Goal: Transaction & Acquisition: Book appointment/travel/reservation

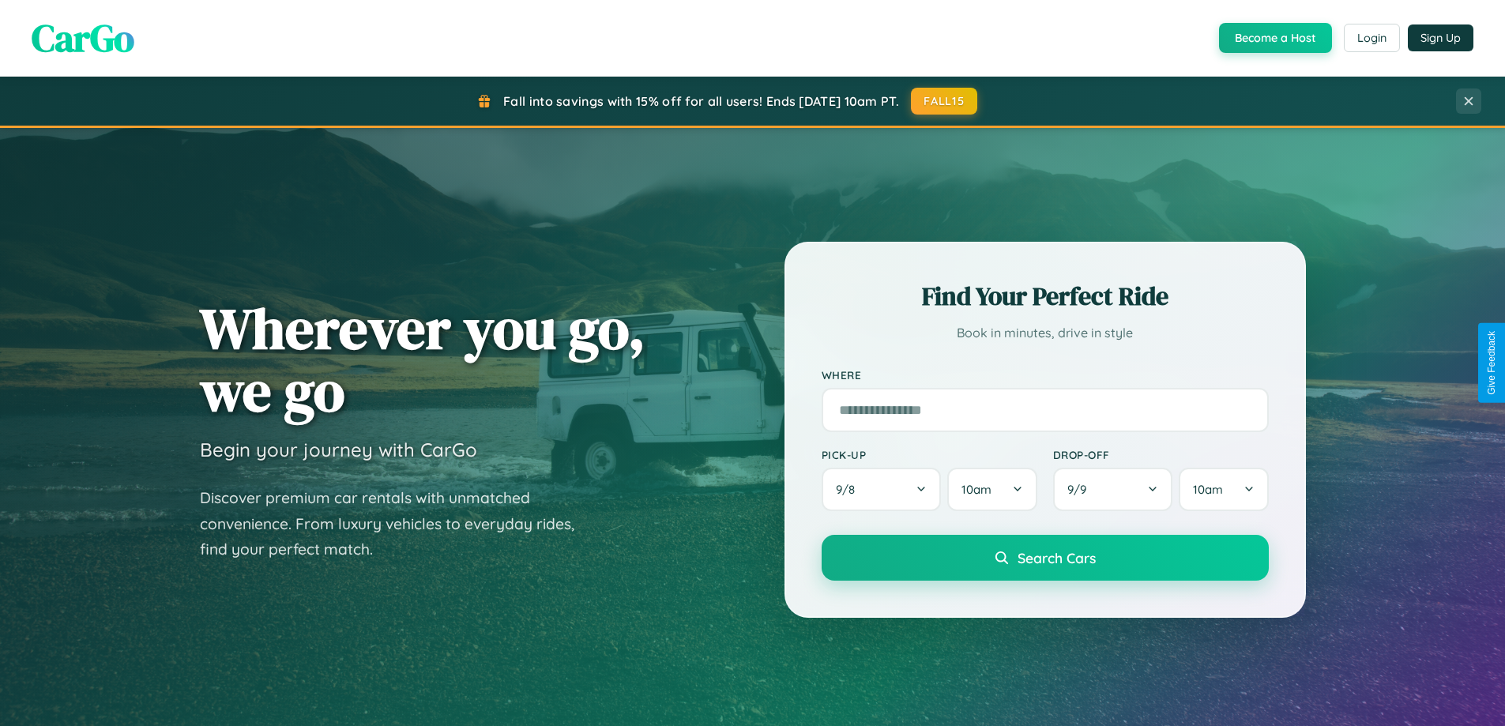
scroll to position [3040, 0]
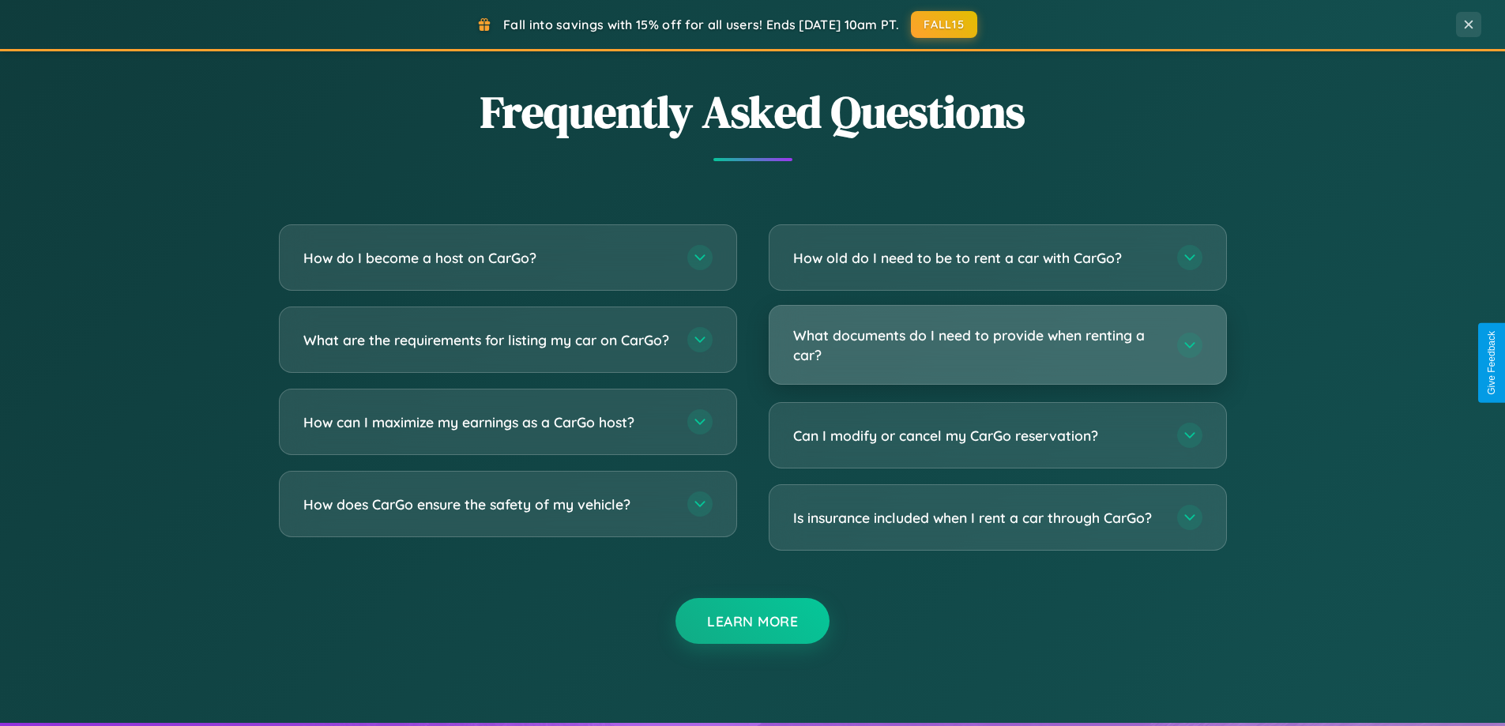
click at [997, 345] on h3 "What documents do I need to provide when renting a car?" at bounding box center [977, 344] width 368 height 39
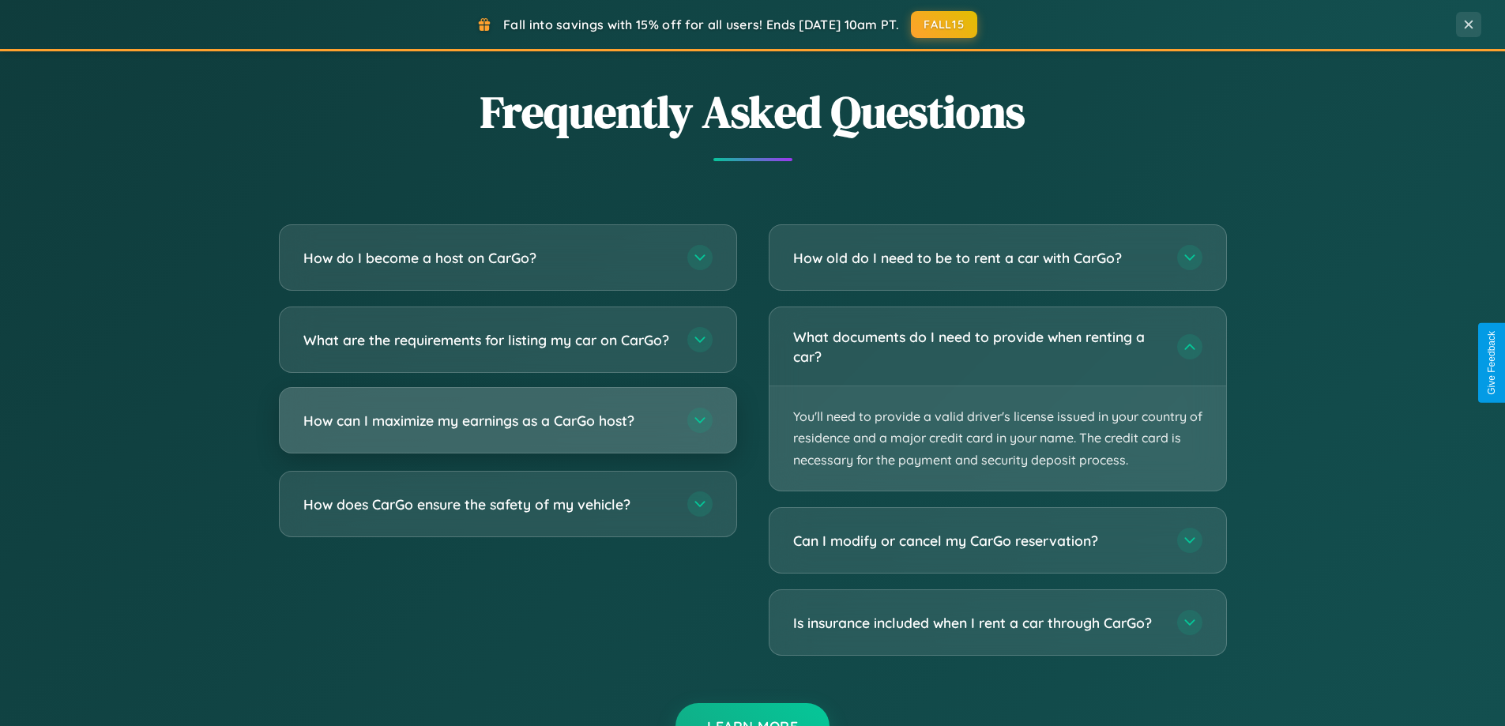
click at [507, 431] on h3 "How can I maximize my earnings as a CarGo host?" at bounding box center [487, 421] width 368 height 20
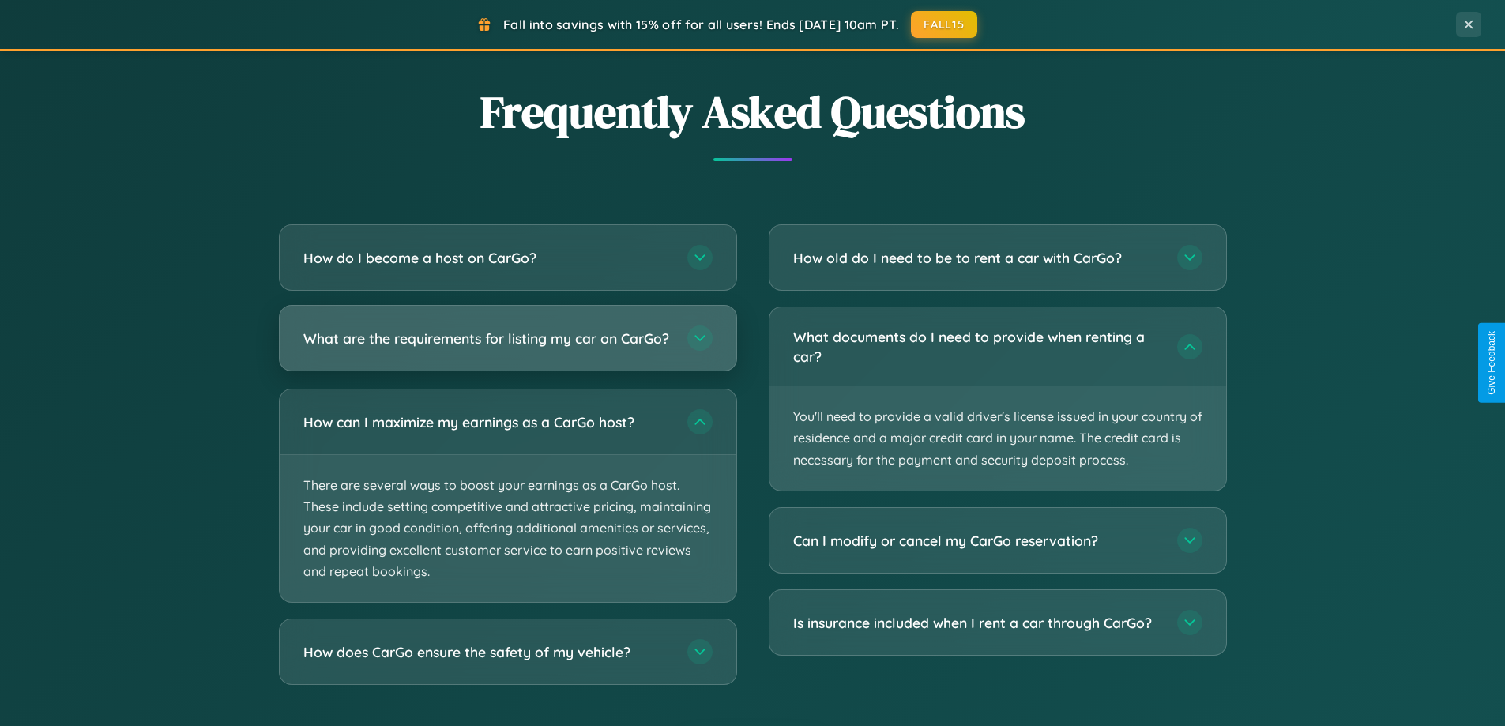
click at [507, 345] on h3 "What are the requirements for listing my car on CarGo?" at bounding box center [487, 339] width 368 height 20
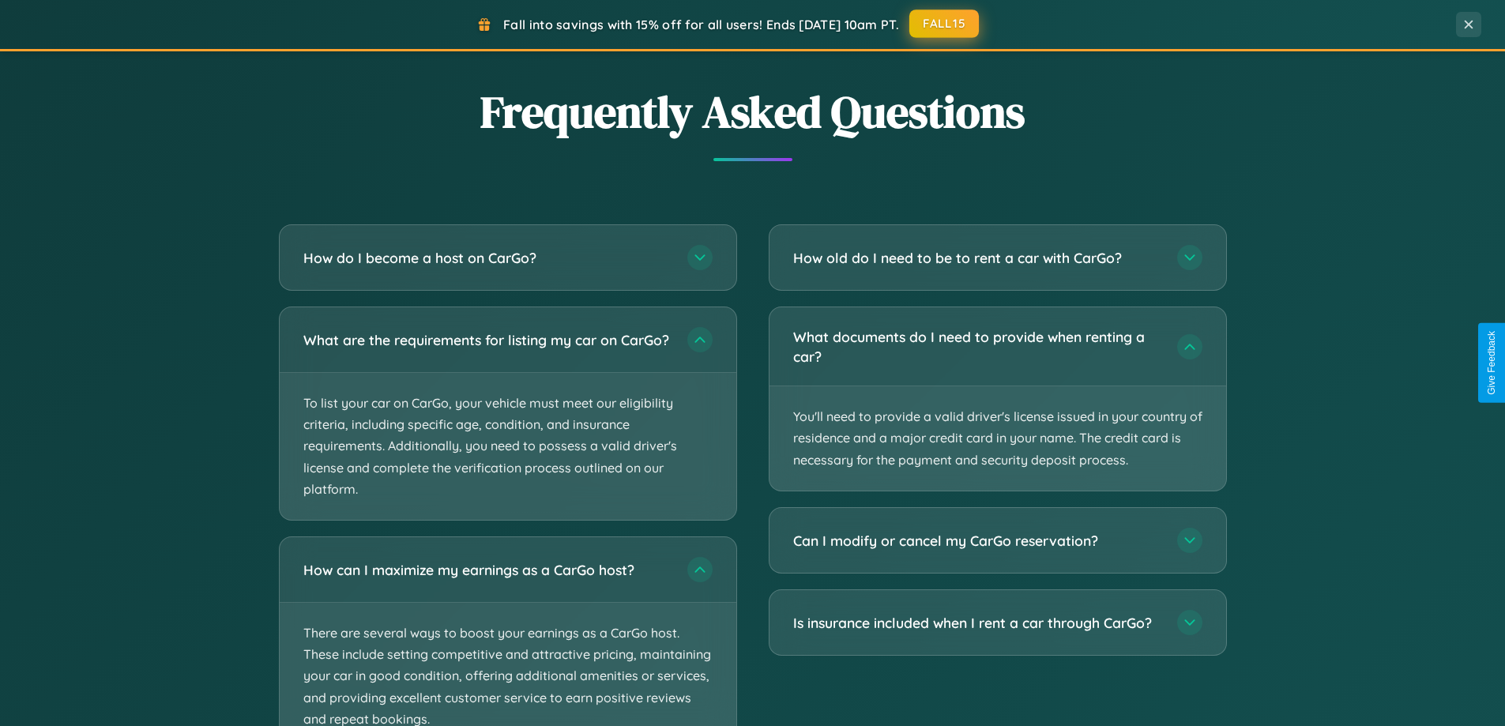
click at [945, 24] on button "FALL15" at bounding box center [944, 23] width 70 height 28
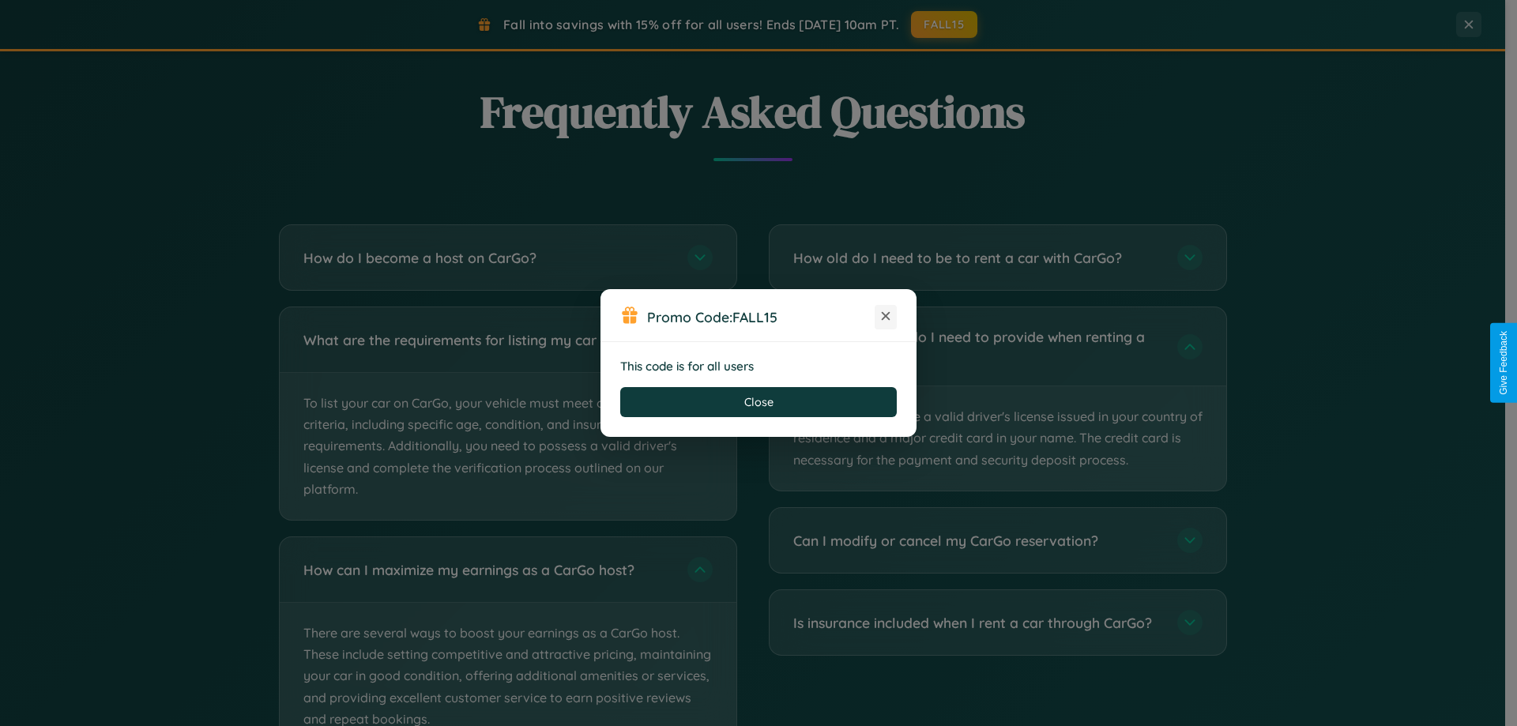
click at [886, 317] on icon at bounding box center [886, 316] width 16 height 16
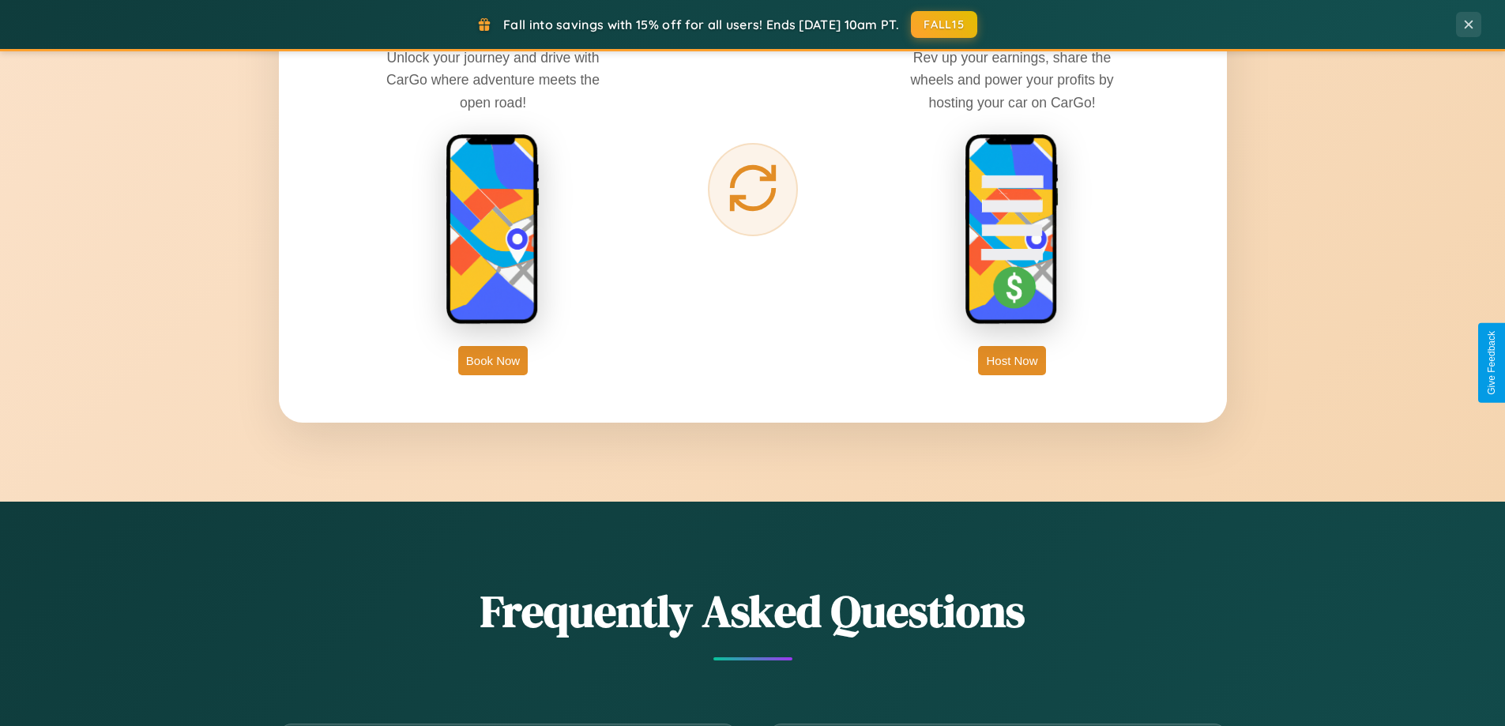
scroll to position [2538, 0]
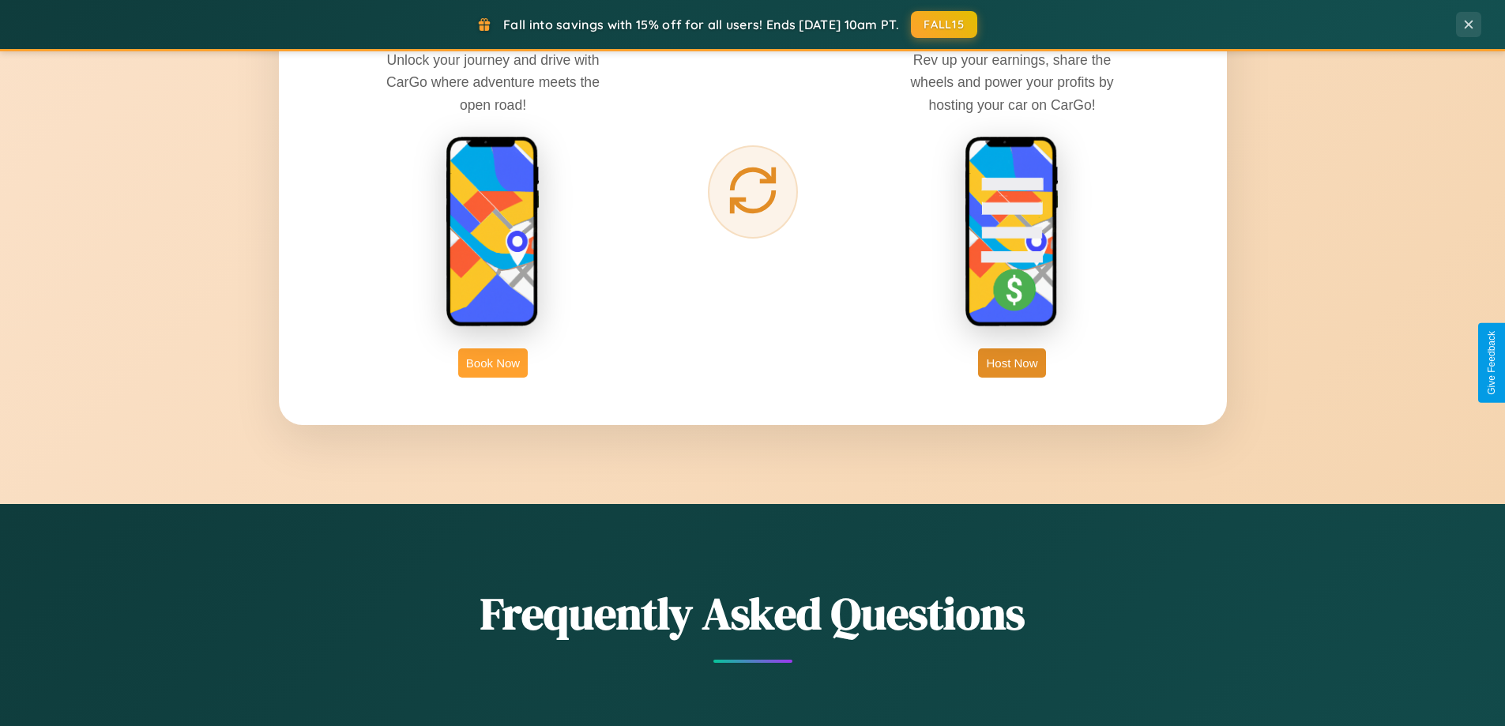
click at [493, 363] on button "Book Now" at bounding box center [493, 362] width 70 height 29
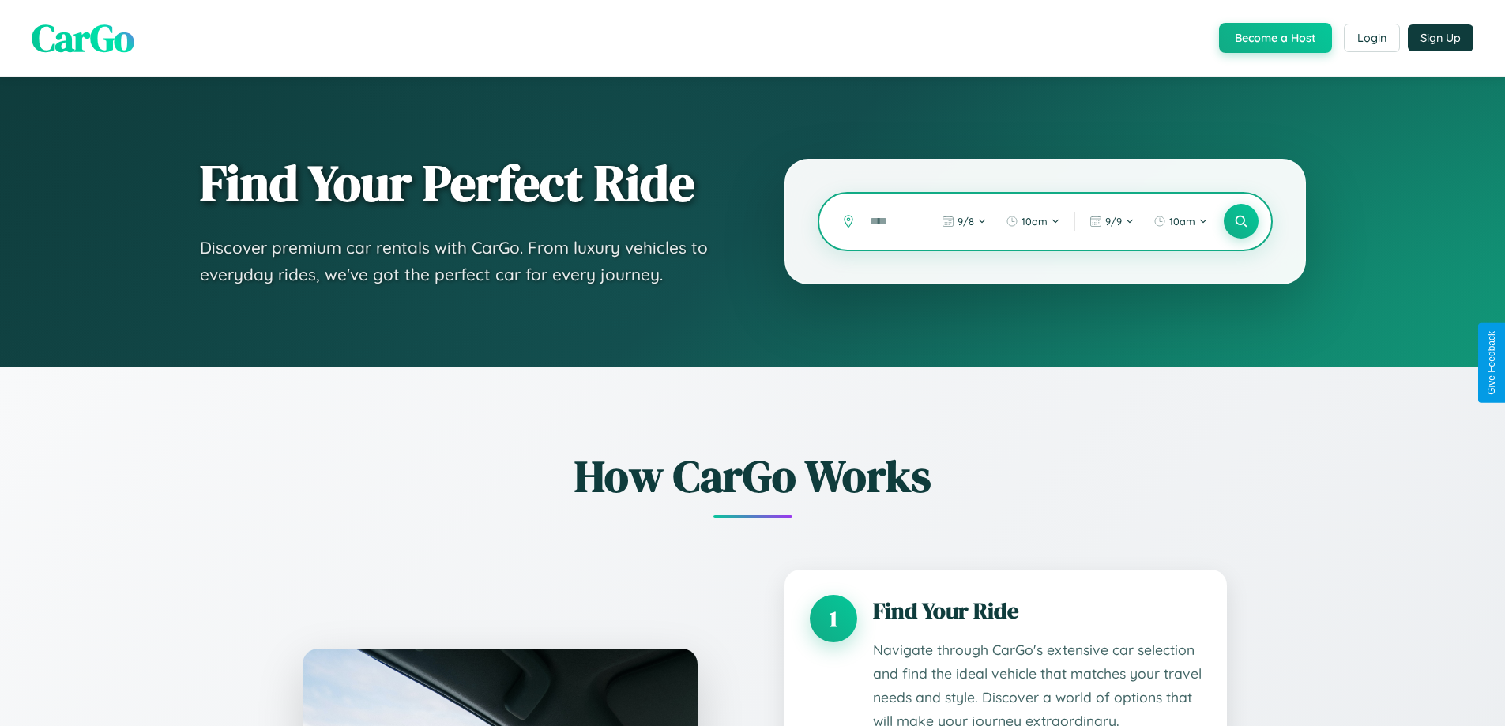
click at [886, 221] on input "text" at bounding box center [886, 222] width 49 height 28
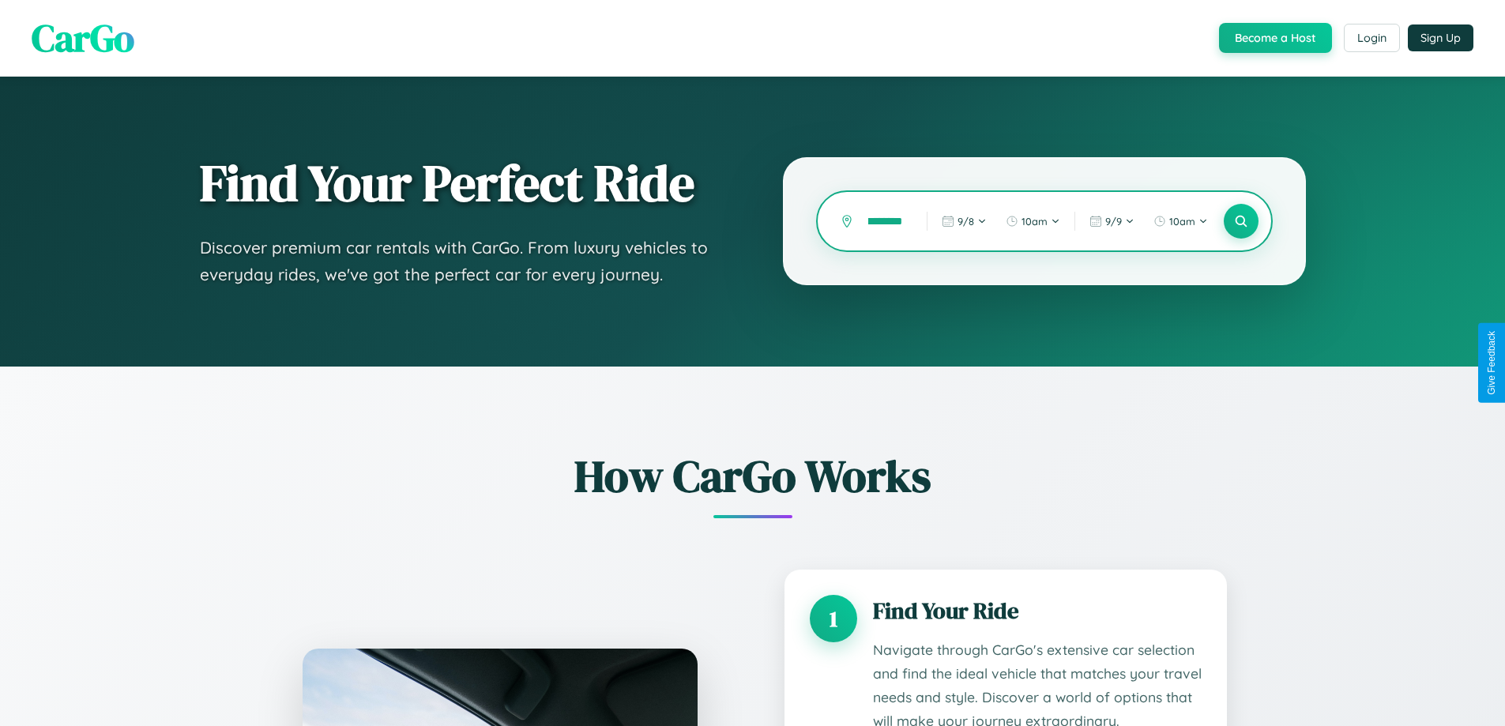
scroll to position [0, 22]
type input "*********"
click at [1240, 221] on icon at bounding box center [1240, 221] width 15 height 15
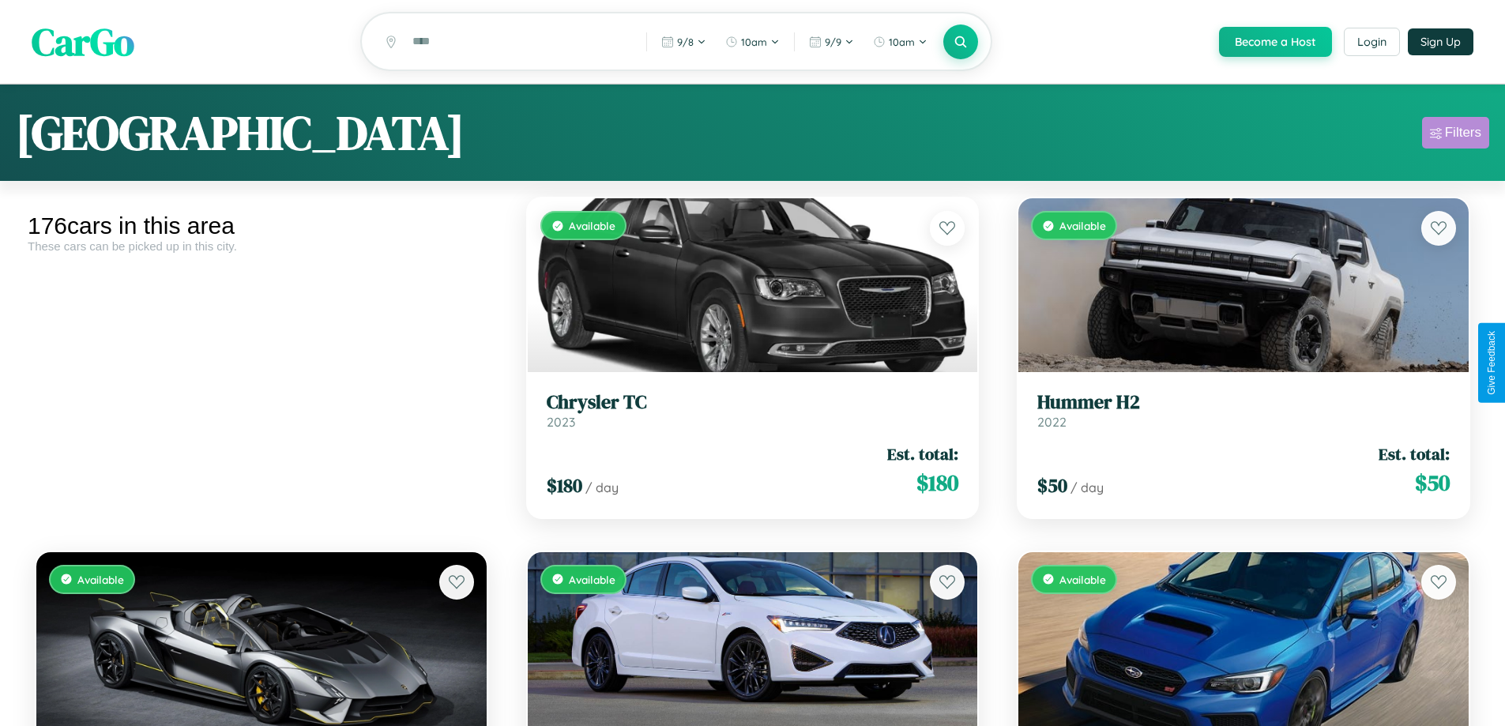
click at [1455, 135] on div "Filters" at bounding box center [1463, 133] width 36 height 16
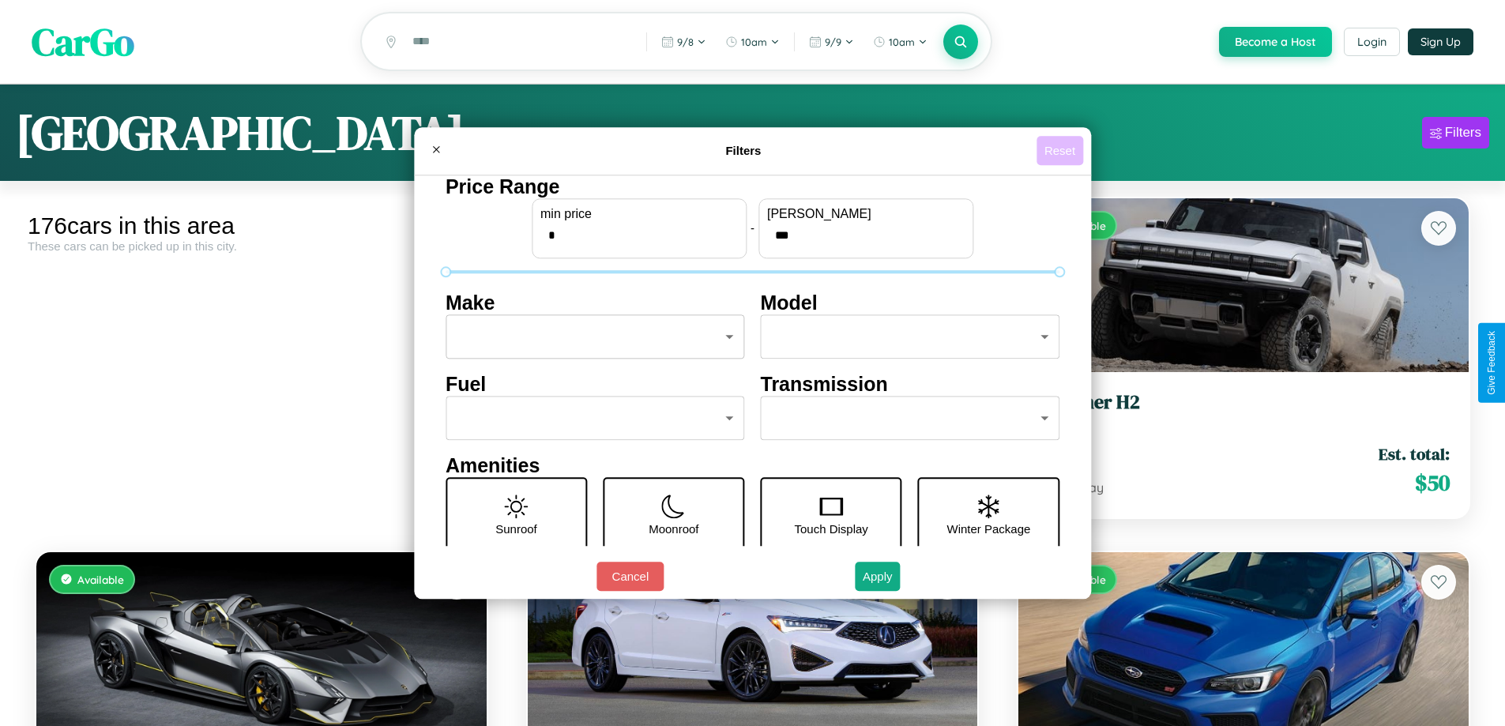
click at [1062, 150] on button "Reset" at bounding box center [1059, 150] width 47 height 29
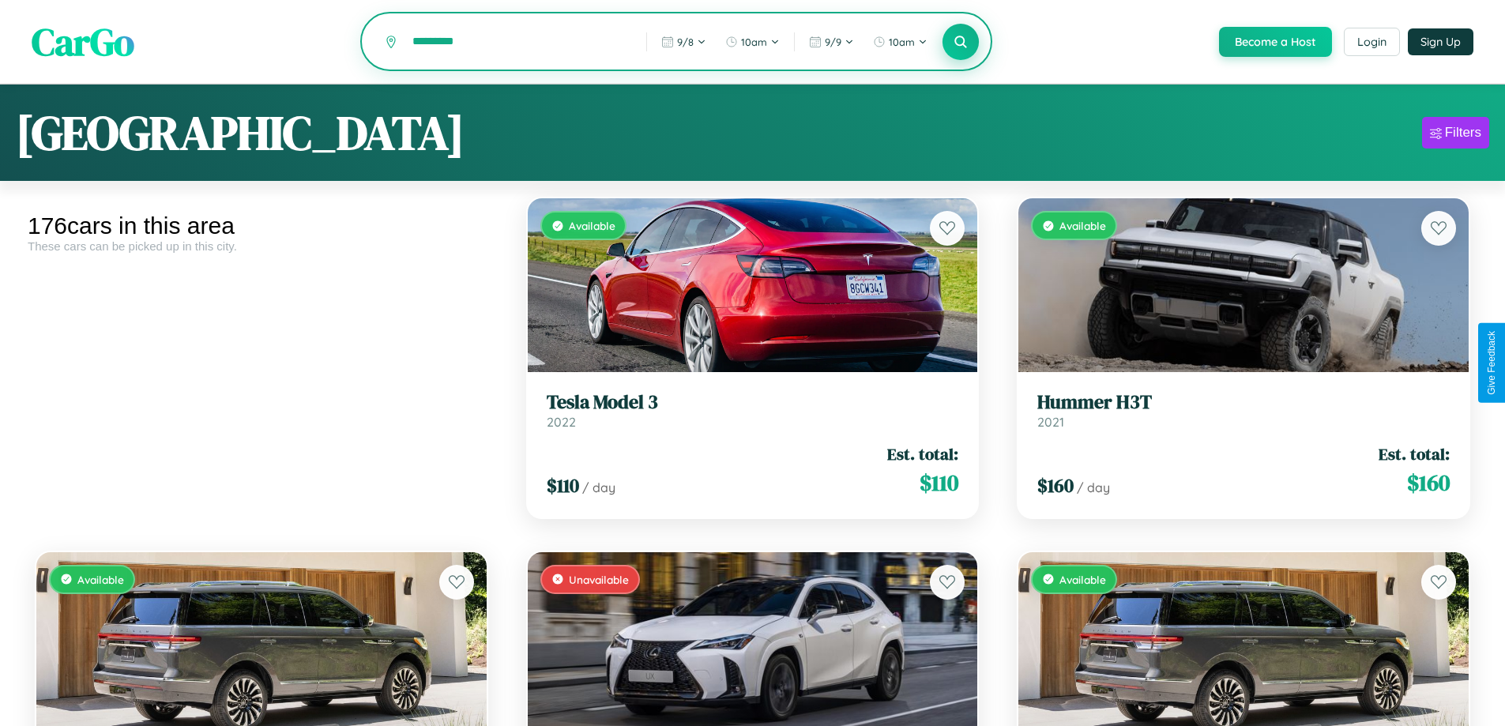
type input "*********"
click at [960, 43] on icon at bounding box center [961, 41] width 15 height 15
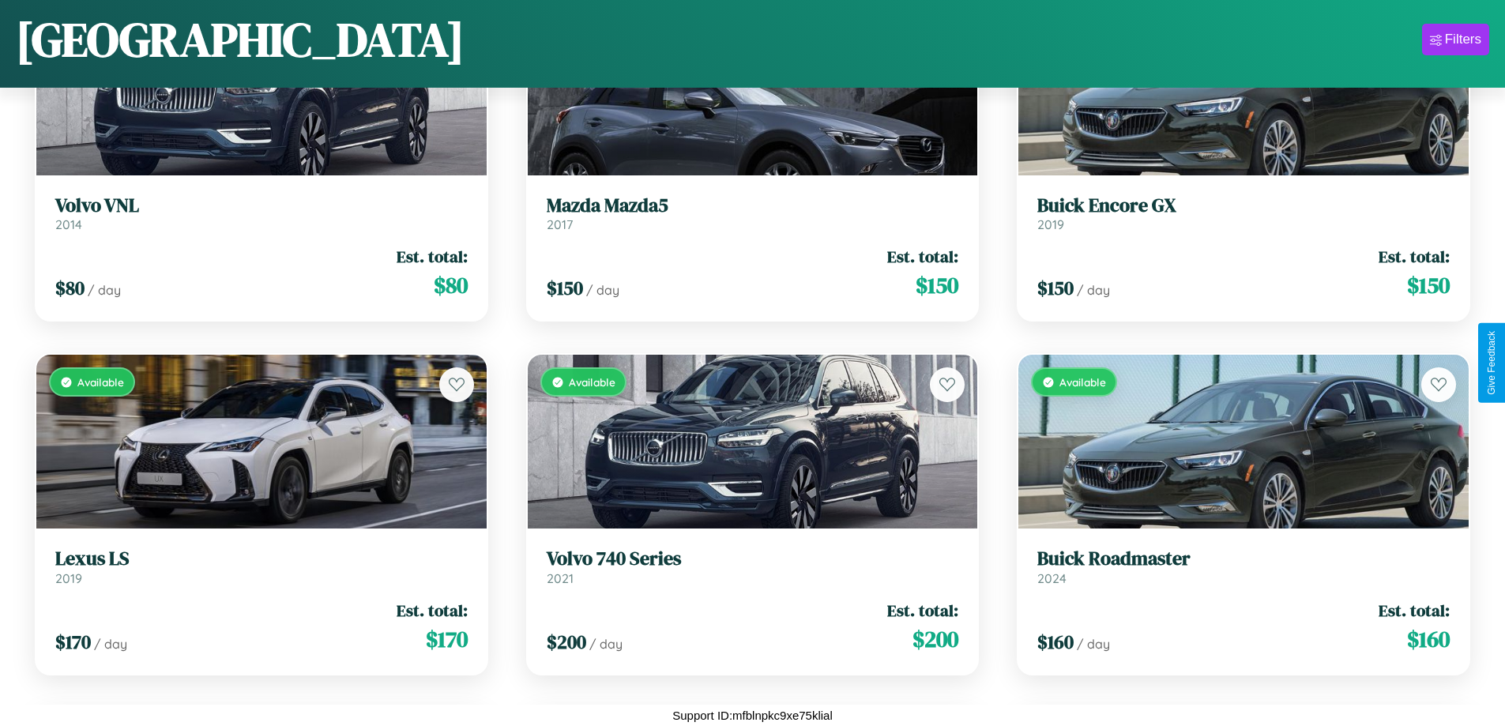
scroll to position [3053, 0]
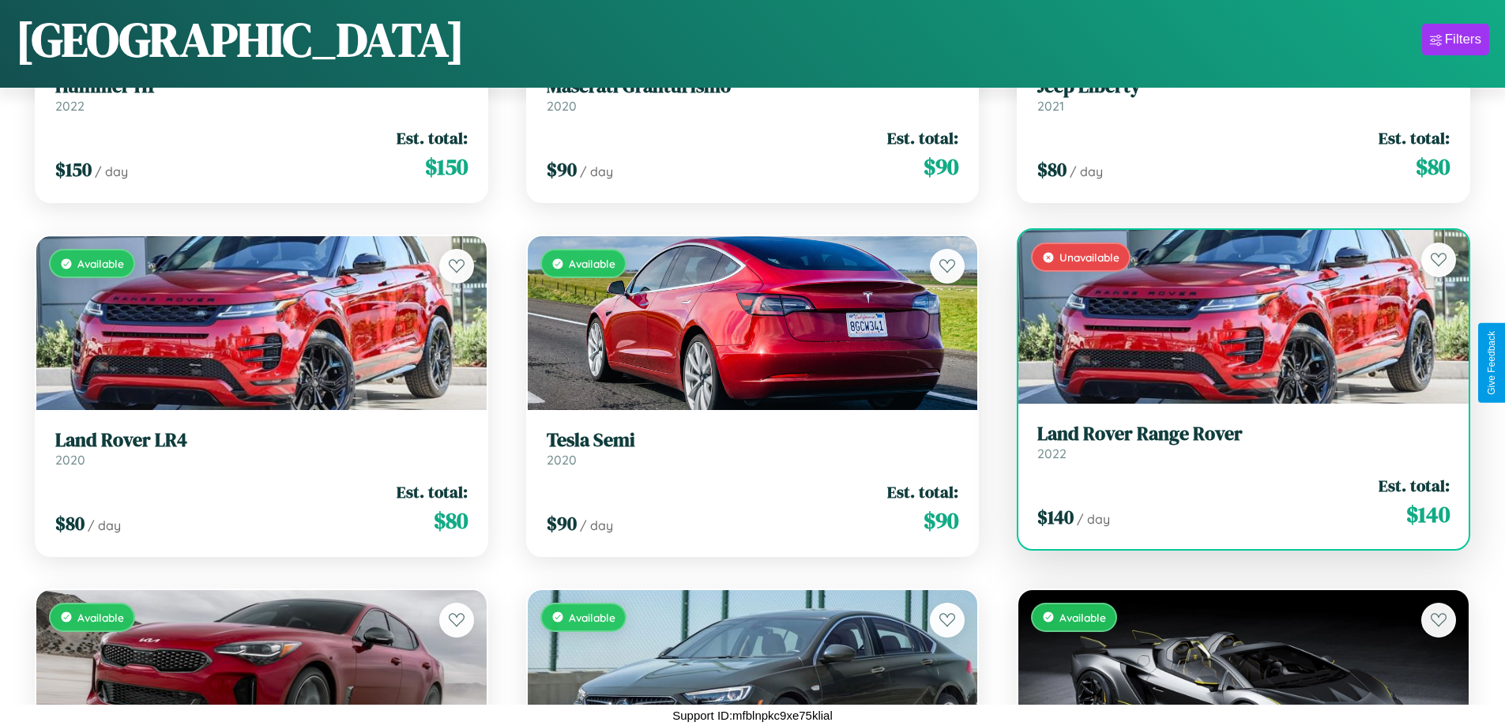
click at [1233, 502] on div "$ 140 / day Est. total: $ 140" at bounding box center [1243, 502] width 412 height 56
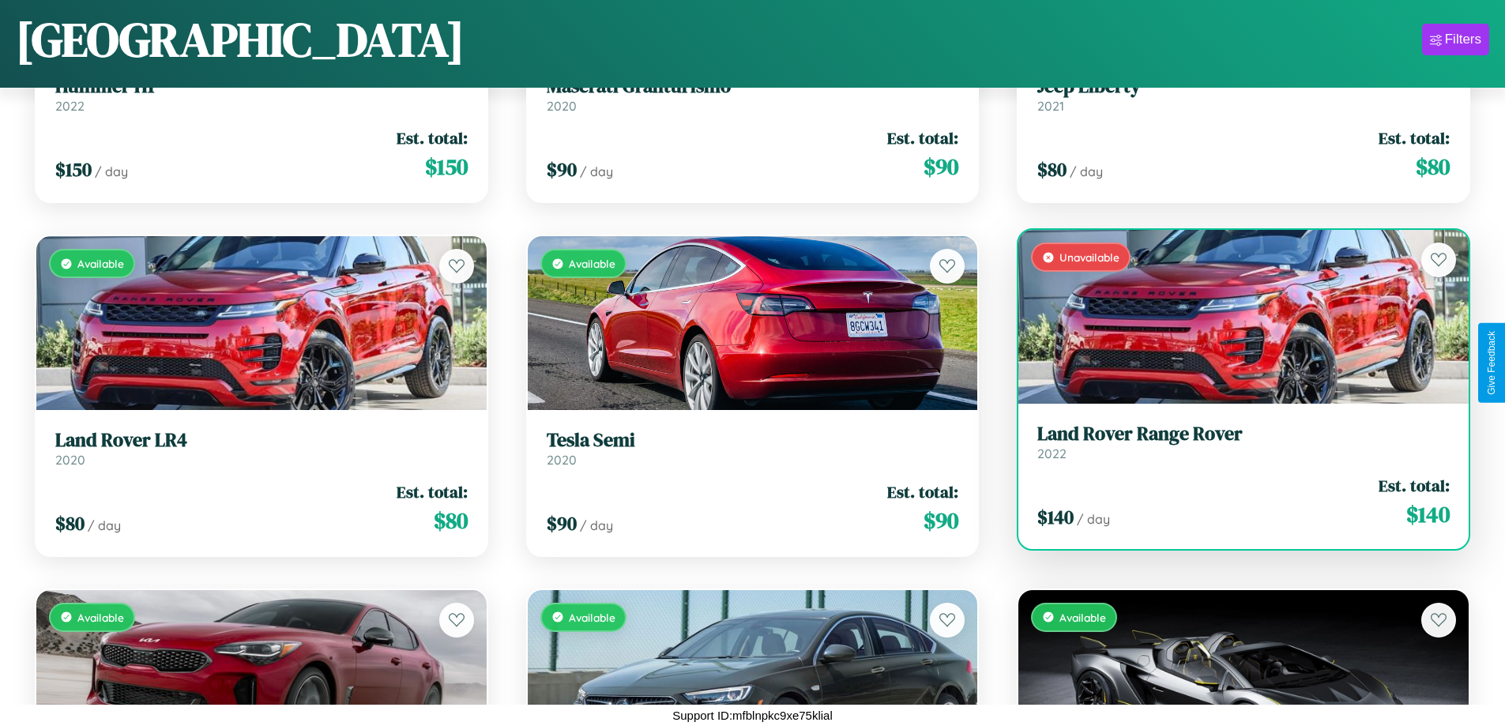
click at [1233, 502] on div "$ 140 / day Est. total: $ 140" at bounding box center [1243, 502] width 412 height 56
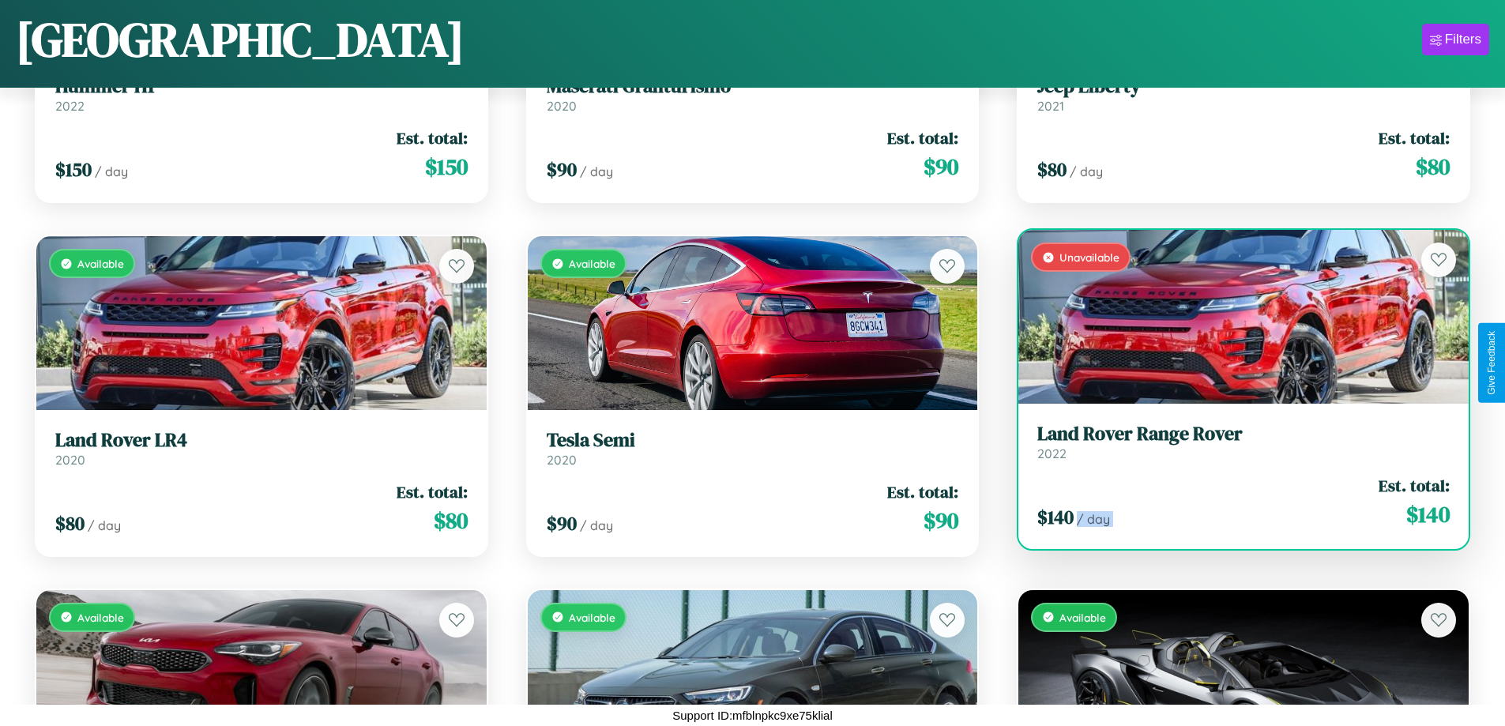
click at [1233, 502] on div "$ 140 / day Est. total: $ 140" at bounding box center [1243, 502] width 412 height 56
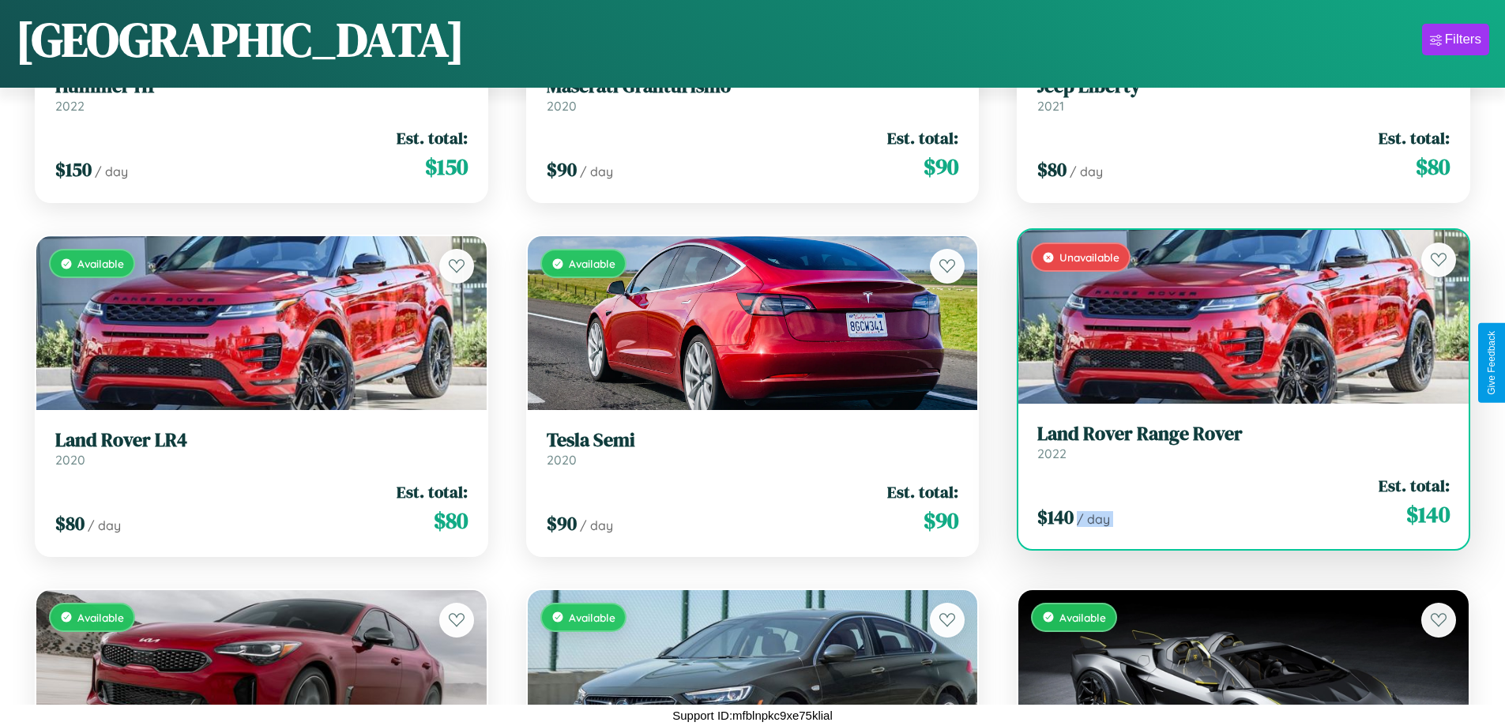
click at [1233, 502] on div "$ 140 / day Est. total: $ 140" at bounding box center [1243, 502] width 412 height 56
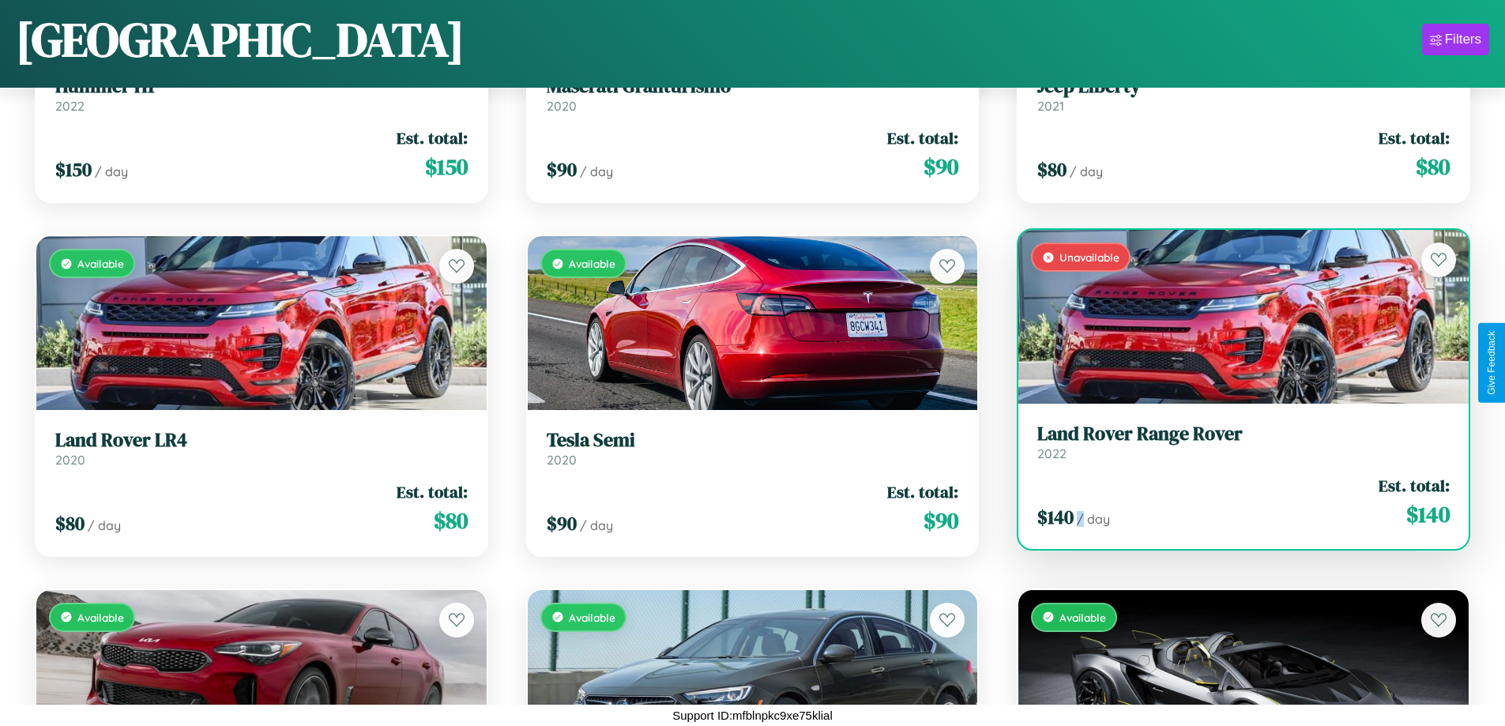
click at [1233, 502] on div "$ 140 / day Est. total: $ 140" at bounding box center [1243, 502] width 412 height 56
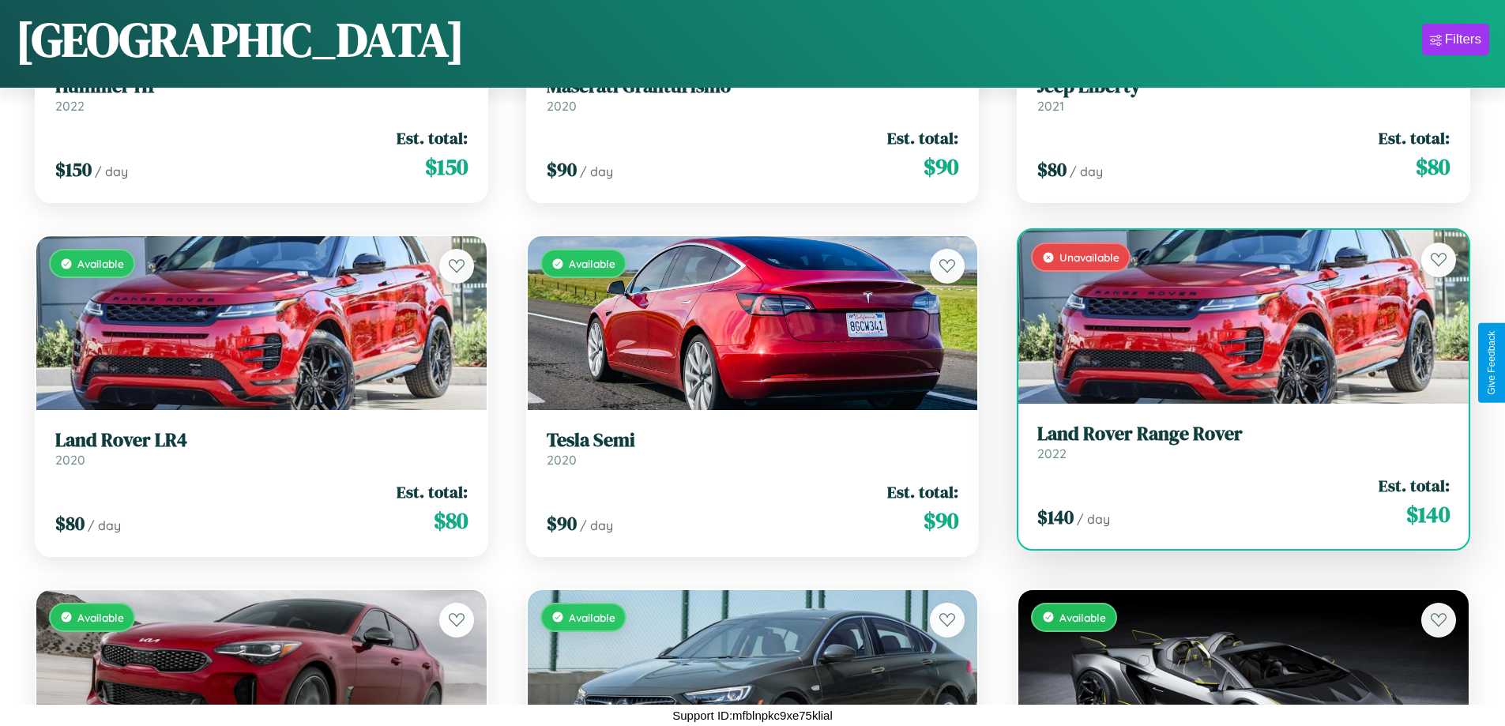
click at [1233, 442] on h3 "Land Rover Range Rover" at bounding box center [1243, 434] width 412 height 23
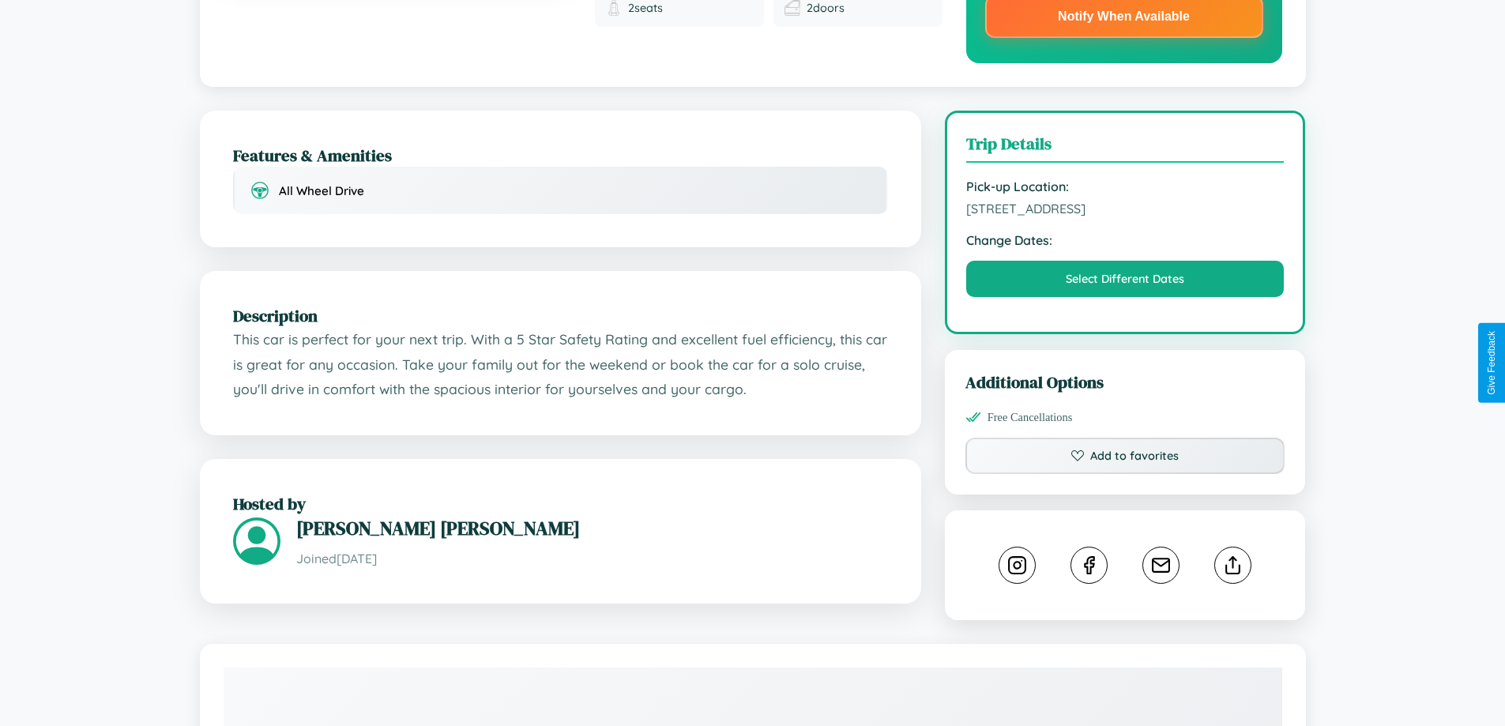
scroll to position [367, 0]
